Goal: Check status

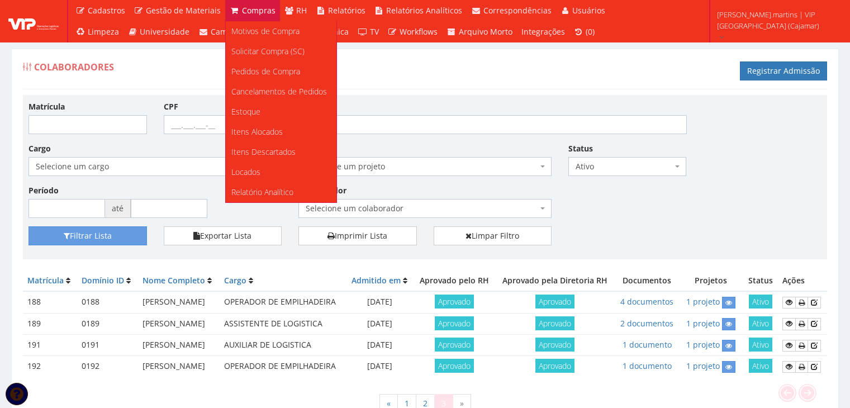
scroll to position [115, 0]
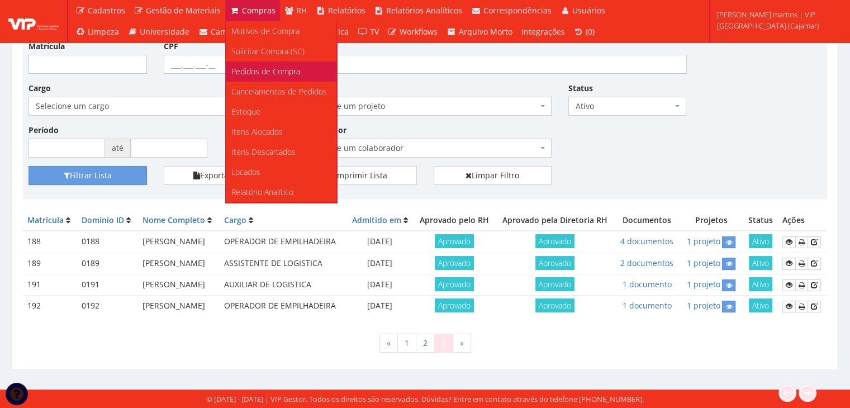
click at [256, 64] on link "Pedidos de Compra" at bounding box center [281, 71] width 111 height 20
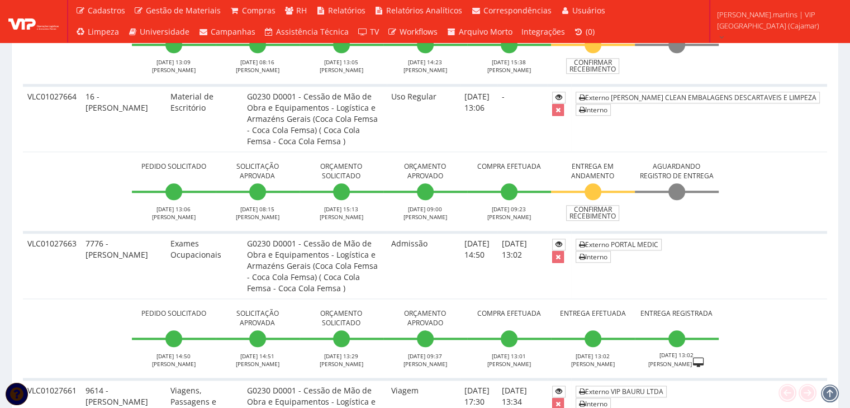
scroll to position [1154, 0]
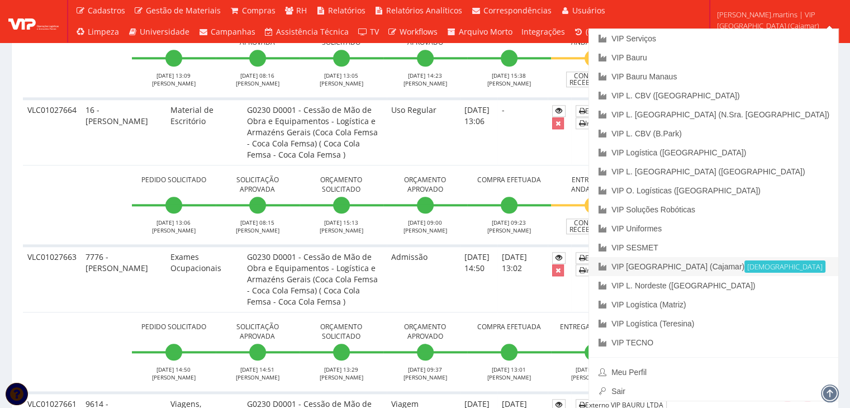
click at [762, 268] on link "VIP [GEOGRAPHIC_DATA] (Cajamar) Ativa" at bounding box center [713, 266] width 249 height 19
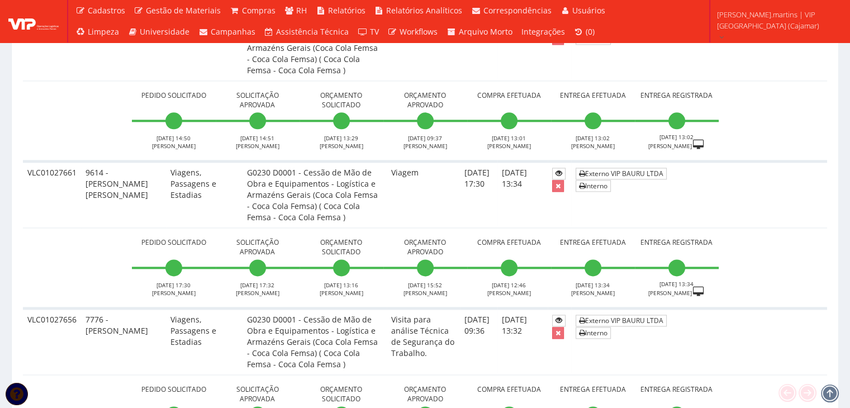
scroll to position [1415, 0]
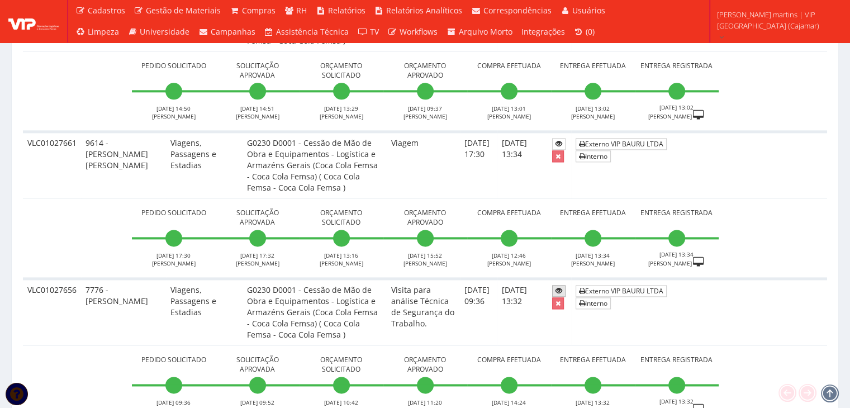
click at [562, 288] on icon at bounding box center [558, 291] width 7 height 8
drag, startPoint x: 27, startPoint y: 284, endPoint x: 79, endPoint y: 287, distance: 52.0
click at [79, 287] on td "VLC01027656" at bounding box center [52, 312] width 58 height 66
copy td "VLC01027656"
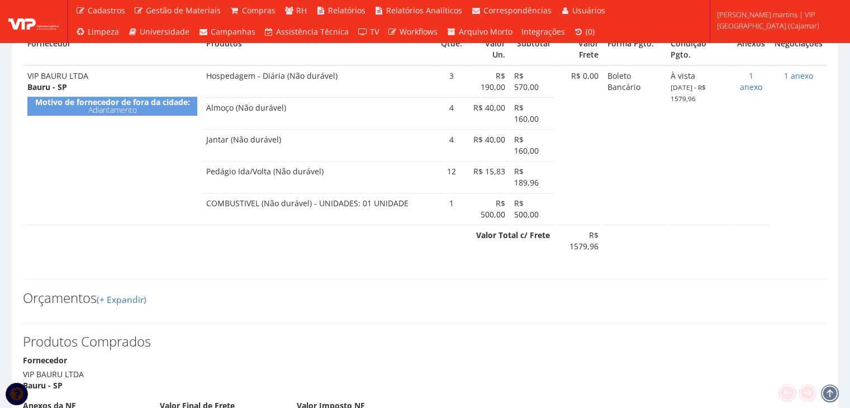
scroll to position [559, 0]
